Goal: Task Accomplishment & Management: Manage account settings

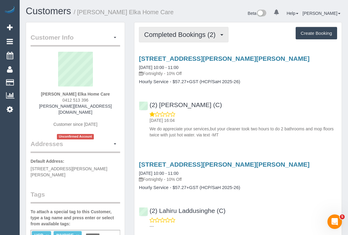
click at [193, 34] on span "Completed Bookings (2)" at bounding box center [181, 35] width 74 height 8
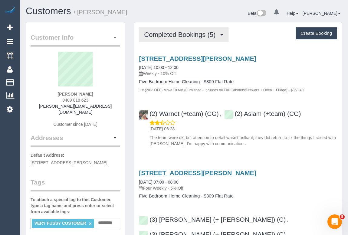
click at [177, 36] on span "Completed Bookings (5)" at bounding box center [181, 35] width 74 height 8
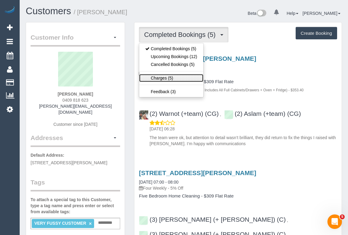
click at [163, 79] on link "Charges (5)" at bounding box center [171, 78] width 64 height 8
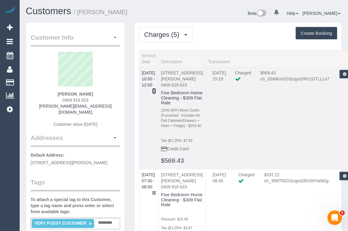
click at [156, 89] on icon at bounding box center [154, 91] width 4 height 4
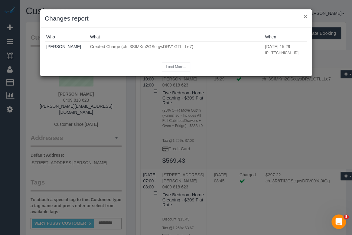
click at [304, 16] on button "×" at bounding box center [306, 16] width 4 height 6
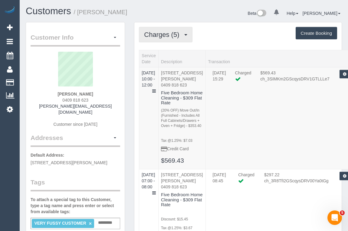
click at [155, 27] on button "Charges (5)" at bounding box center [165, 34] width 53 height 15
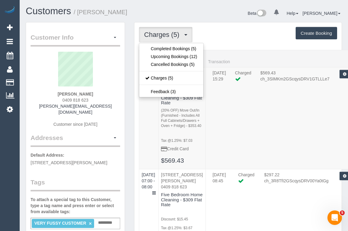
click at [172, 34] on span "Charges (5)" at bounding box center [163, 35] width 38 height 8
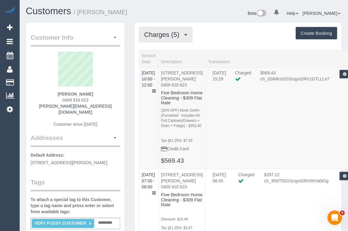
click at [168, 33] on span "Charges (5)" at bounding box center [163, 35] width 38 height 8
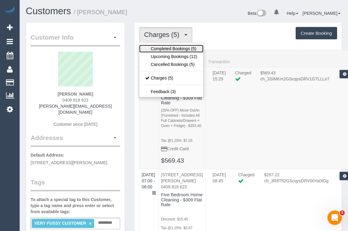
click at [166, 50] on link "Completed Bookings (5)" at bounding box center [171, 49] width 64 height 8
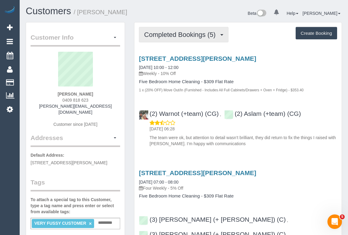
click at [184, 34] on span "Completed Bookings (5)" at bounding box center [181, 35] width 74 height 8
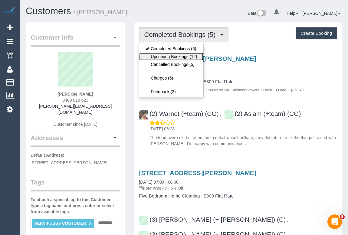
click at [174, 59] on link "Upcoming Bookings (12)" at bounding box center [171, 57] width 64 height 8
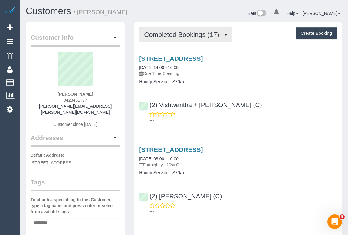
click at [180, 33] on span "Completed Bookings (17)" at bounding box center [183, 35] width 78 height 8
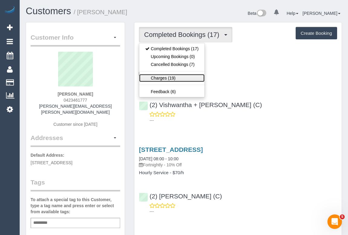
click at [166, 78] on link "Charges (19)" at bounding box center [171, 78] width 65 height 8
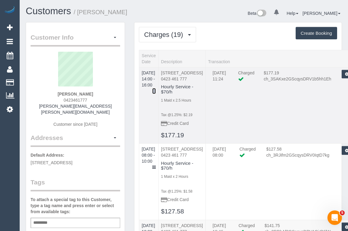
click at [156, 89] on icon at bounding box center [154, 91] width 4 height 4
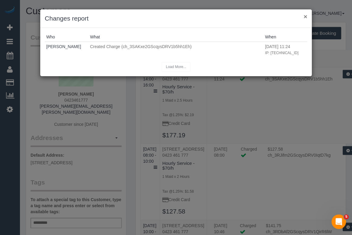
click at [306, 18] on button "×" at bounding box center [306, 16] width 4 height 6
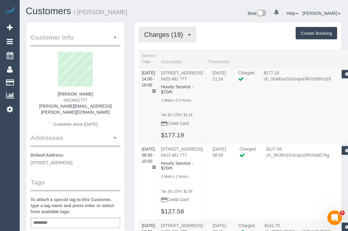
click at [160, 35] on span "Charges (19)" at bounding box center [165, 35] width 42 height 8
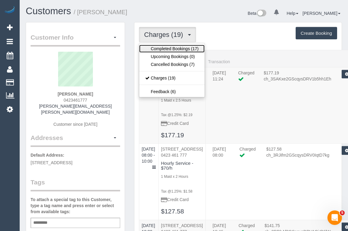
click at [159, 48] on link "Completed Bookings (17)" at bounding box center [171, 49] width 65 height 8
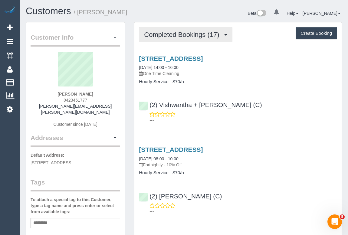
click at [195, 37] on span "Completed Bookings (17)" at bounding box center [183, 35] width 78 height 8
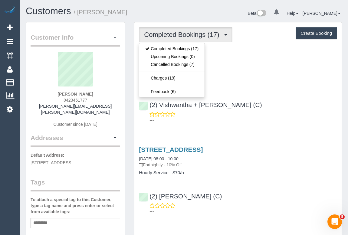
click at [203, 58] on link "14 Station St, Kew East, VIC 3102" at bounding box center [171, 58] width 64 height 7
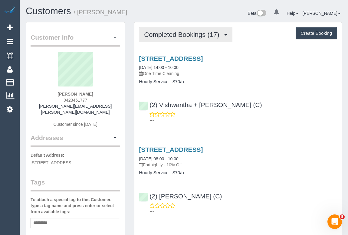
click at [178, 41] on button "Completed Bookings (17)" at bounding box center [185, 34] width 93 height 15
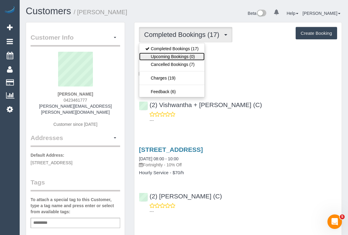
click at [176, 57] on link "Upcoming Bookings (0)" at bounding box center [171, 57] width 65 height 8
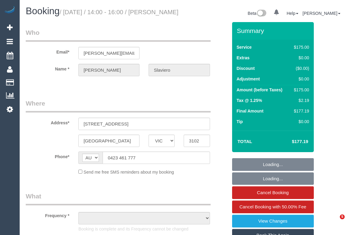
select select "VIC"
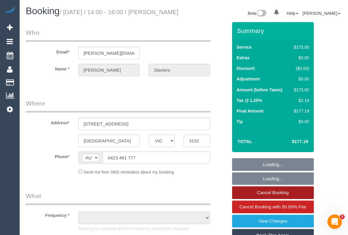
select select "string:stripe-pm_1S6Irh2GScqysDRVnl8AVfsD"
select select "number:28"
select select "number:14"
select select "number:18"
select select "number:24"
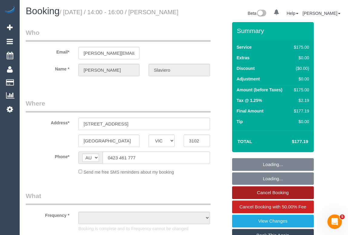
select select "number:13"
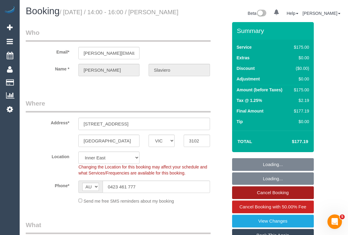
scroll to position [82, 0]
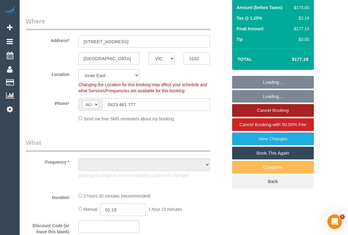
select select "object:724"
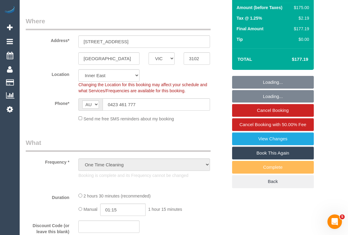
select select "150"
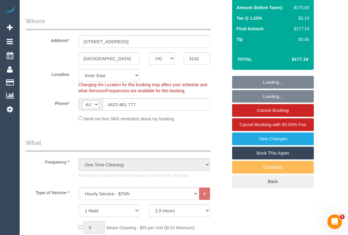
select select "object:1564"
click at [272, 158] on link "Book This Again" at bounding box center [273, 153] width 82 height 13
select select "VIC"
select select "number:28"
select select "number:14"
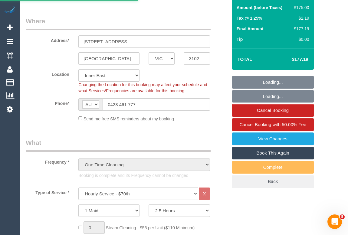
select select "number:18"
select select "number:24"
select select "number:13"
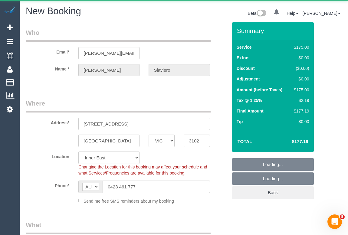
select select "150"
select select "object:2727"
select select "string:stripe-pm_1S6Irh2GScqysDRVnl8AVfsD"
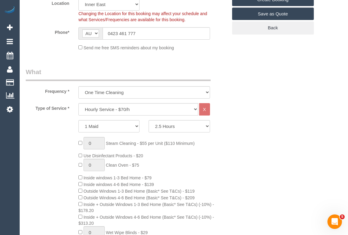
select select "object:2737"
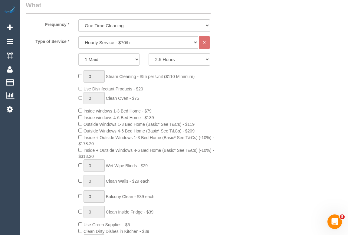
scroll to position [165, 0]
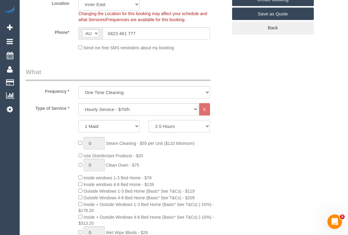
click at [207, 126] on select "2 Hours 2.5 Hours 3 Hours 3.5 Hours 4 Hours 4.5 Hours 5 Hours 5.5 Hours 6 Hours…" at bounding box center [178, 126] width 61 height 12
select select "120"
click at [148, 120] on select "2 Hours 2.5 Hours 3 Hours 3.5 Hours 4 Hours 4.5 Hours 5 Hours 5.5 Hours 6 Hours…" at bounding box center [178, 126] width 61 height 12
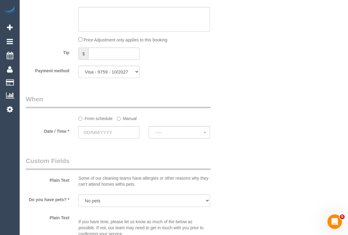
scroll to position [605, 0]
click at [90, 133] on input "text" at bounding box center [108, 132] width 61 height 12
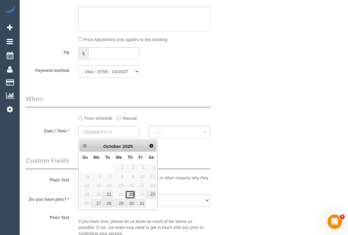
click at [130, 195] on link "23" at bounding box center [130, 195] width 10 height 8
type input "23/10/2025"
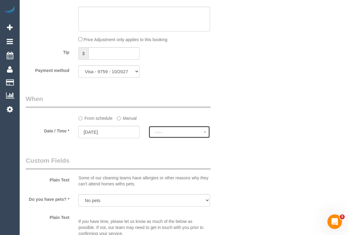
click at [177, 135] on span "--:--" at bounding box center [179, 132] width 48 height 5
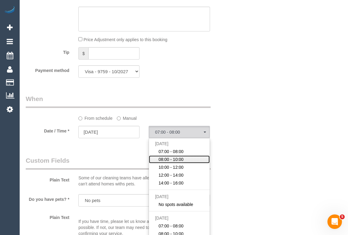
click at [187, 160] on link "08:00 - 10:00" at bounding box center [179, 159] width 60 height 8
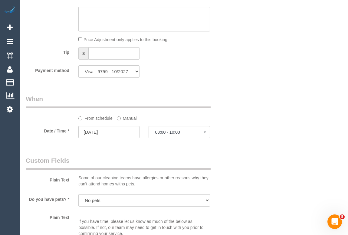
click at [253, 155] on div "Who Email* monique.slaviero@gmail.com Name * Monique Slaviero Where Address* 14…" at bounding box center [184, 40] width 316 height 1246
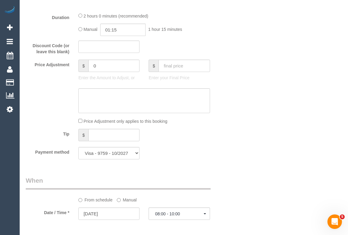
scroll to position [550, 0]
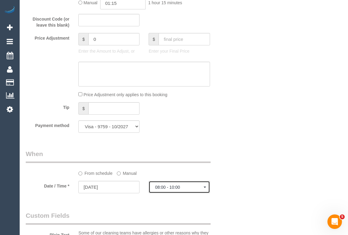
click at [205, 188] on span "button" at bounding box center [205, 187] width 2 height 1
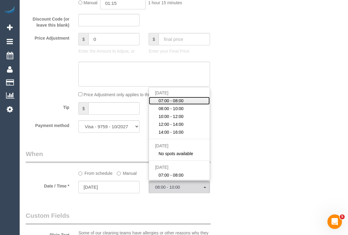
click at [184, 102] on link "07:00 - 08:00" at bounding box center [179, 101] width 60 height 8
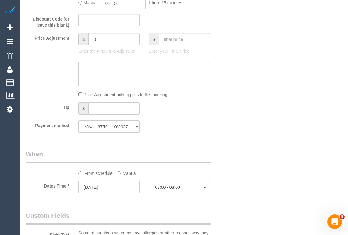
click at [246, 157] on div "Who Email* monique.slaviero@gmail.com Name * Monique Slaviero Where Address* 14…" at bounding box center [184, 95] width 316 height 1246
click at [204, 189] on button "07:00 - 08:00" at bounding box center [178, 187] width 61 height 12
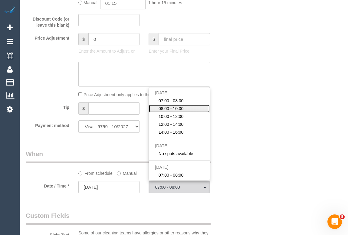
click at [176, 111] on span "08:00 - 10:00" at bounding box center [170, 109] width 25 height 6
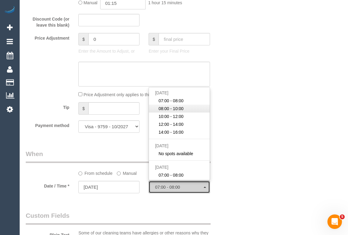
select select "spot7"
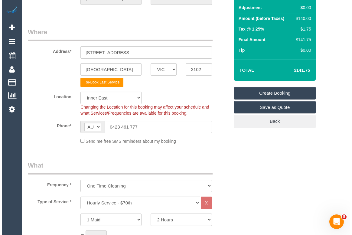
scroll to position [0, 0]
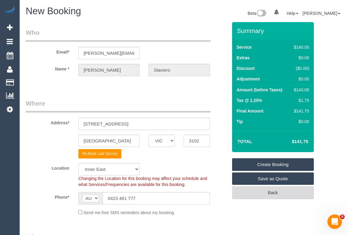
drag, startPoint x: 230, startPoint y: 169, endPoint x: 234, endPoint y: 187, distance: 19.1
click at [229, 169] on div "Summary Service $140.00 Extras $0.00 Discount ($0.00) Adjustment $0.00 Amount (…" at bounding box center [266, 116] width 79 height 189
click at [268, 165] on link "Create Booking" at bounding box center [273, 164] width 82 height 13
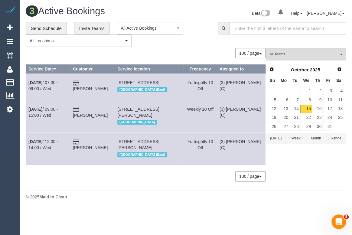
click at [195, 43] on div "**********" at bounding box center [117, 34] width 183 height 25
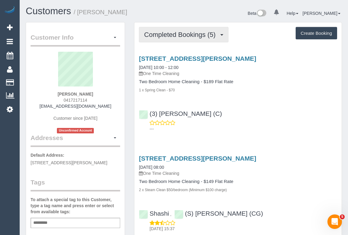
click at [187, 37] on span "Completed Bookings (5)" at bounding box center [181, 35] width 74 height 8
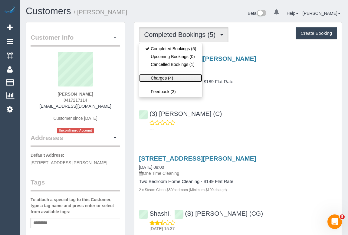
click at [161, 78] on link "Charges (4)" at bounding box center [170, 78] width 63 height 8
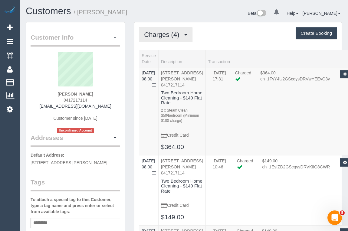
click at [171, 35] on span "Charges (4)" at bounding box center [163, 35] width 38 height 8
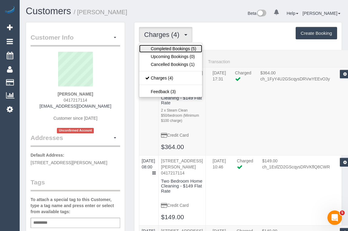
click at [166, 48] on link "Completed Bookings (5)" at bounding box center [170, 49] width 63 height 8
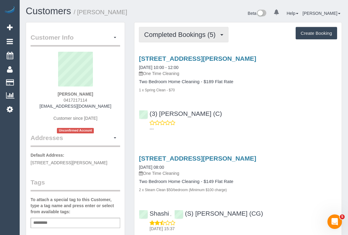
click at [180, 37] on span "Completed Bookings (5)" at bounding box center [181, 35] width 74 height 8
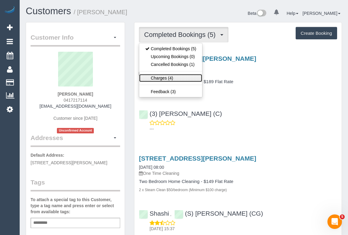
click at [156, 79] on link "Charges (4)" at bounding box center [170, 78] width 63 height 8
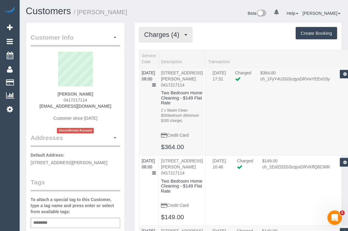
click at [177, 33] on span "Charges (4)" at bounding box center [163, 35] width 38 height 8
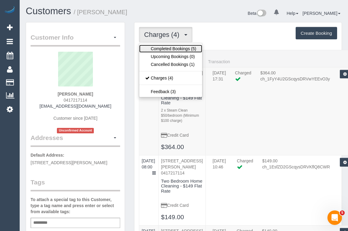
click at [163, 47] on link "Completed Bookings (5)" at bounding box center [170, 49] width 63 height 8
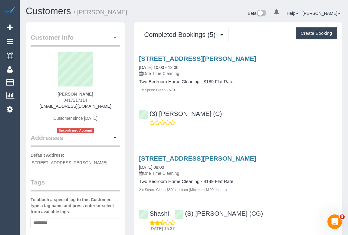
click at [257, 117] on div "(3) [PERSON_NAME] (C) ---" at bounding box center [237, 118] width 207 height 27
